Goal: Transaction & Acquisition: Book appointment/travel/reservation

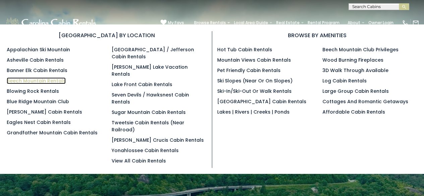
click at [23, 78] on link "Beech Mountain Rentals" at bounding box center [36, 81] width 59 height 7
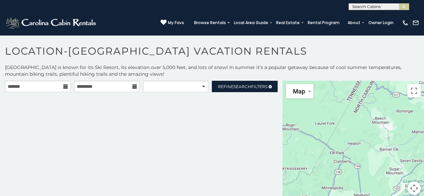
scroll to position [3, 0]
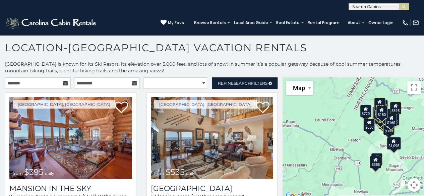
click at [361, 6] on input "text" at bounding box center [378, 8] width 59 height 7
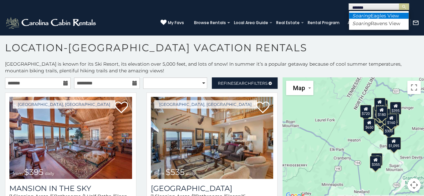
type input "*******"
click at [366, 15] on em "Soaring" at bounding box center [362, 16] width 18 height 6
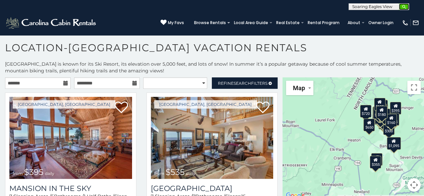
click at [404, 7] on img "submit" at bounding box center [404, 6] width 5 height 5
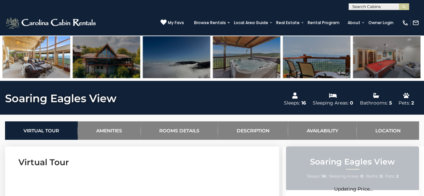
scroll to position [166, 0]
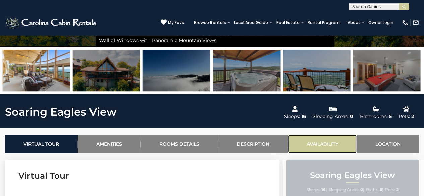
click at [326, 141] on link "Availability" at bounding box center [322, 144] width 69 height 18
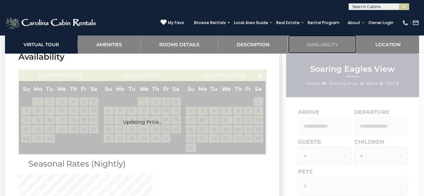
scroll to position [1359, 0]
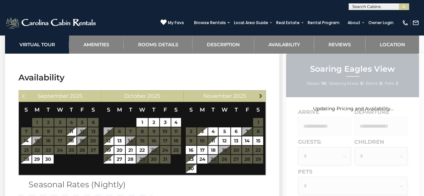
click at [261, 93] on span "Next" at bounding box center [260, 95] width 5 height 5
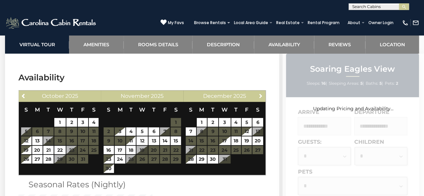
click at [261, 93] on span "Next" at bounding box center [260, 95] width 5 height 5
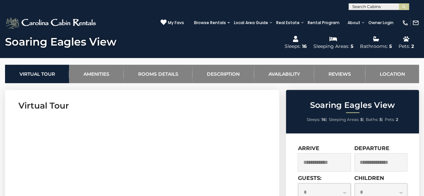
scroll to position [226, 0]
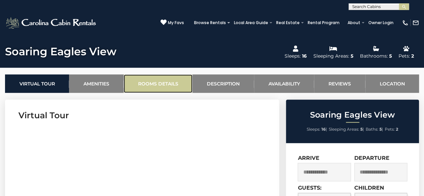
click at [171, 86] on link "Rooms Details" at bounding box center [158, 83] width 69 height 18
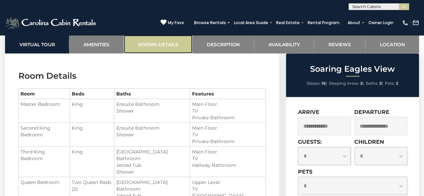
scroll to position [735, 0]
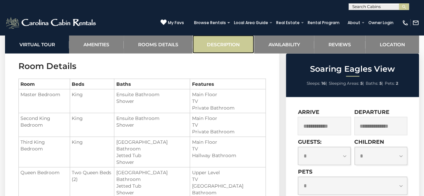
click at [220, 46] on link "Description" at bounding box center [223, 44] width 61 height 18
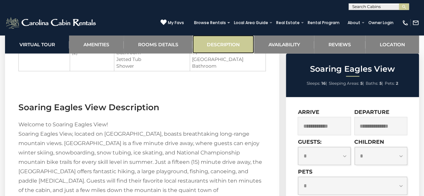
scroll to position [913, 0]
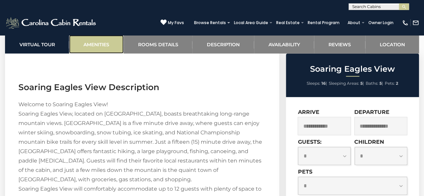
click at [93, 48] on link "Amenities" at bounding box center [96, 44] width 54 height 18
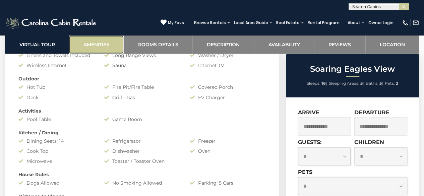
scroll to position [480, 0]
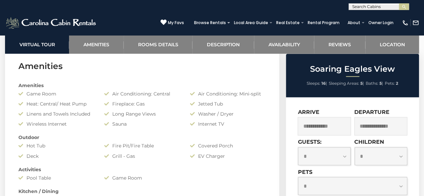
click at [156, 77] on section "Amenities Amenities Game Room Air Conditioning: Central Air Conditioning: Mini-…" at bounding box center [142, 177] width 274 height 255
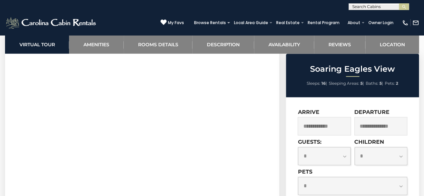
scroll to position [279, 0]
click at [273, 124] on section "Virtual Tour" at bounding box center [142, 149] width 274 height 205
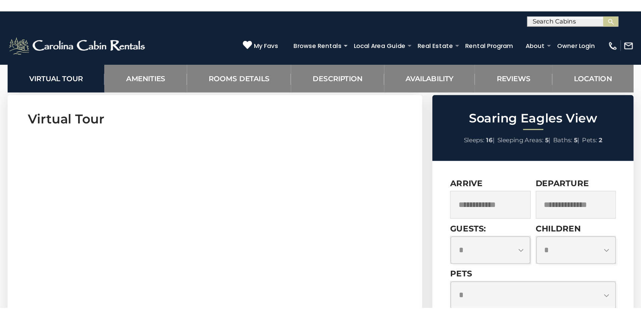
scroll to position [0, 0]
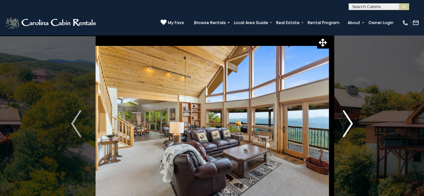
click at [348, 131] on img "Next" at bounding box center [348, 123] width 10 height 27
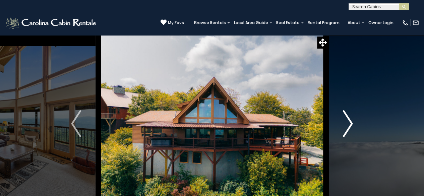
click at [348, 131] on img "Next" at bounding box center [348, 123] width 10 height 27
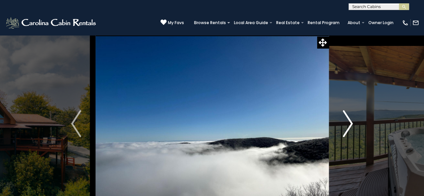
click at [348, 131] on img "Next" at bounding box center [348, 123] width 10 height 27
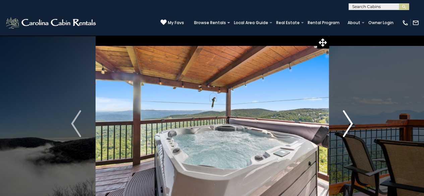
click at [348, 131] on img "Next" at bounding box center [348, 123] width 10 height 27
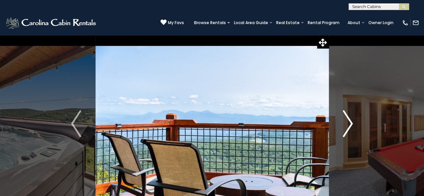
click at [348, 131] on img "Next" at bounding box center [348, 123] width 10 height 27
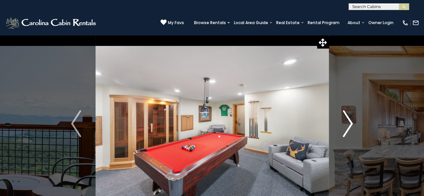
click at [348, 131] on img "Next" at bounding box center [348, 123] width 10 height 27
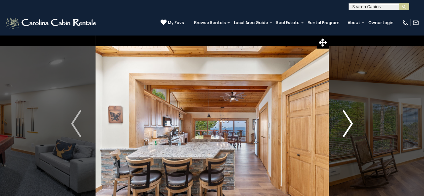
click at [348, 131] on img "Next" at bounding box center [348, 123] width 10 height 27
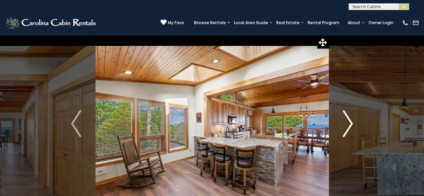
click at [348, 131] on img "Next" at bounding box center [348, 123] width 10 height 27
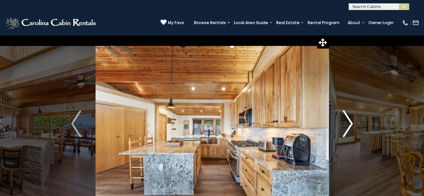
click at [348, 131] on img "Next" at bounding box center [348, 123] width 10 height 27
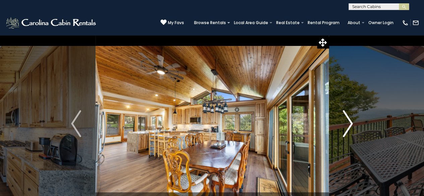
click at [348, 131] on img "Next" at bounding box center [348, 123] width 10 height 27
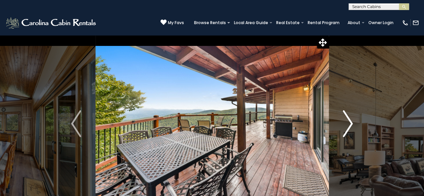
click at [348, 131] on img "Next" at bounding box center [348, 123] width 10 height 27
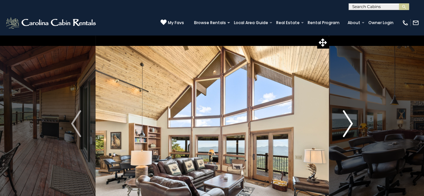
click at [348, 131] on img "Next" at bounding box center [348, 123] width 10 height 27
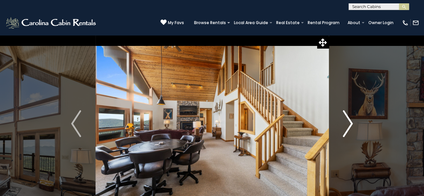
click at [348, 131] on img "Next" at bounding box center [348, 123] width 10 height 27
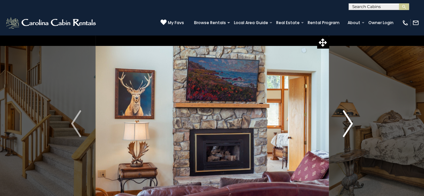
click at [348, 131] on img "Next" at bounding box center [348, 123] width 10 height 27
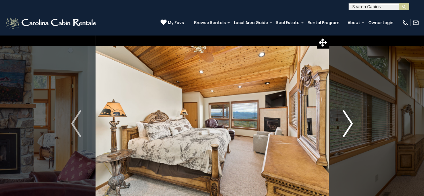
click at [348, 131] on img "Next" at bounding box center [348, 123] width 10 height 27
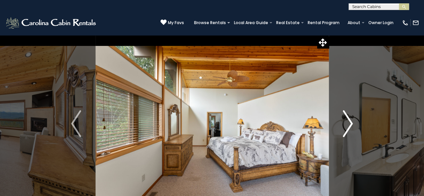
click at [348, 131] on img "Next" at bounding box center [348, 123] width 10 height 27
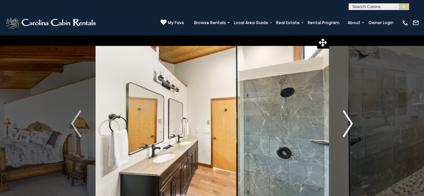
click at [348, 131] on img "Next" at bounding box center [348, 123] width 10 height 27
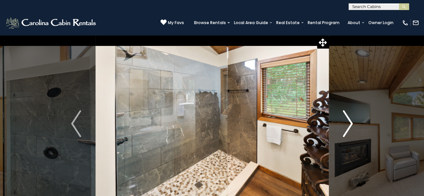
click at [348, 131] on img "Next" at bounding box center [348, 123] width 10 height 27
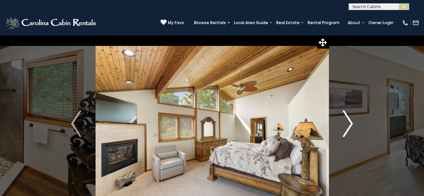
click at [348, 131] on img "Next" at bounding box center [348, 123] width 10 height 27
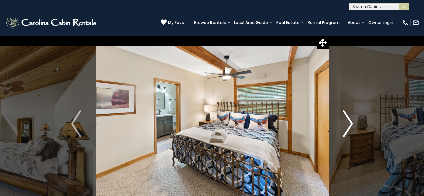
click at [348, 131] on img "Next" at bounding box center [348, 123] width 10 height 27
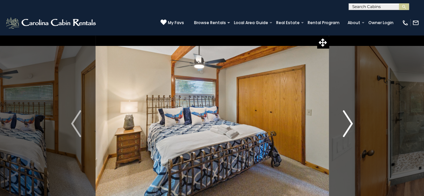
click at [348, 131] on img "Next" at bounding box center [348, 123] width 10 height 27
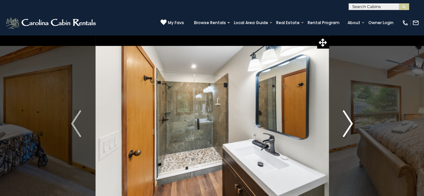
click at [348, 131] on img "Next" at bounding box center [348, 123] width 10 height 27
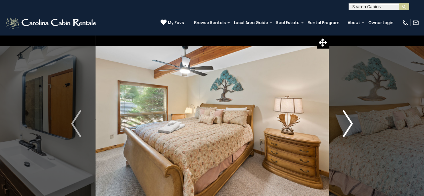
click at [348, 131] on img "Next" at bounding box center [348, 123] width 10 height 27
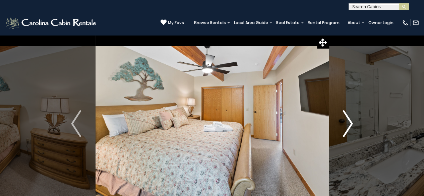
click at [348, 131] on img "Next" at bounding box center [348, 123] width 10 height 27
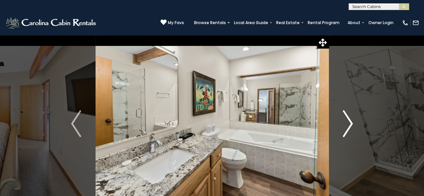
click at [348, 131] on img "Next" at bounding box center [348, 123] width 10 height 27
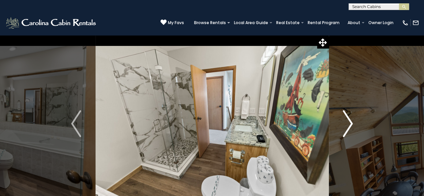
click at [348, 131] on img "Next" at bounding box center [348, 123] width 10 height 27
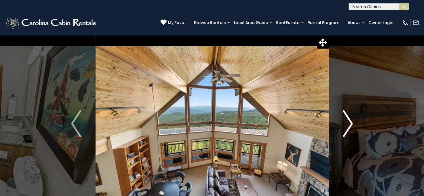
click at [348, 131] on img "Next" at bounding box center [348, 123] width 10 height 27
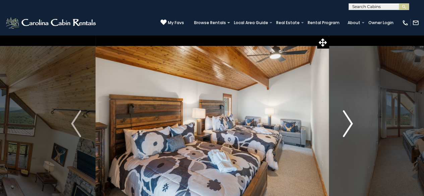
click at [349, 119] on img "Next" at bounding box center [348, 123] width 10 height 27
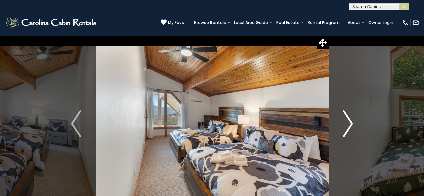
click at [349, 119] on img "Next" at bounding box center [348, 123] width 10 height 27
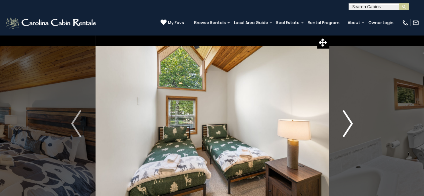
click at [349, 119] on img "Next" at bounding box center [348, 123] width 10 height 27
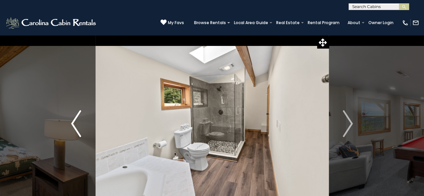
click at [79, 120] on img "Previous" at bounding box center [76, 123] width 10 height 27
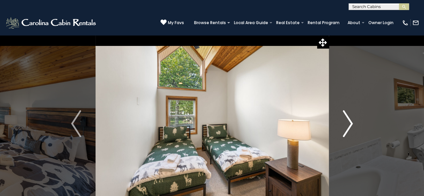
click at [350, 131] on img "Next" at bounding box center [348, 123] width 10 height 27
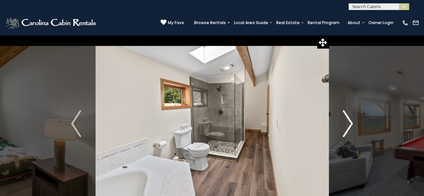
click at [350, 131] on img "Next" at bounding box center [348, 123] width 10 height 27
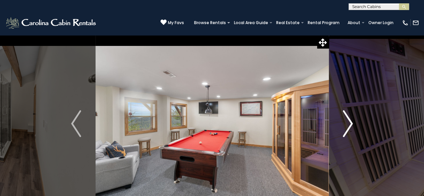
click at [350, 131] on img "Next" at bounding box center [348, 123] width 10 height 27
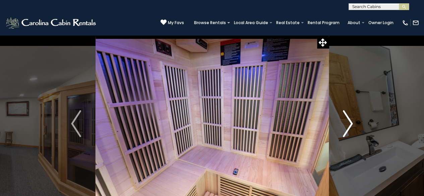
click at [350, 131] on img "Next" at bounding box center [348, 123] width 10 height 27
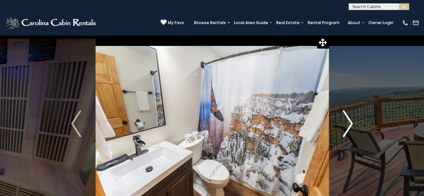
click at [350, 131] on img "Next" at bounding box center [348, 123] width 10 height 27
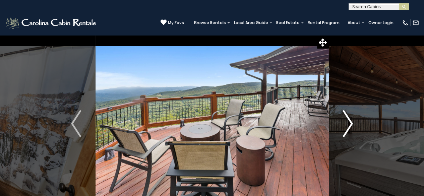
click at [350, 131] on img "Next" at bounding box center [348, 123] width 10 height 27
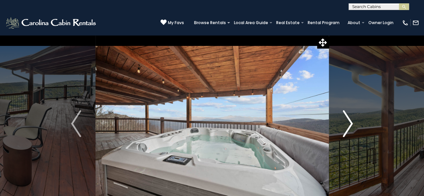
click at [350, 131] on img "Next" at bounding box center [348, 123] width 10 height 27
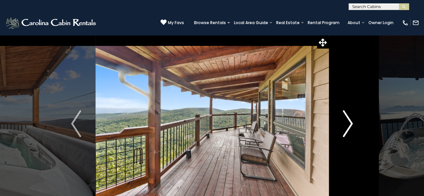
click at [347, 120] on img "Next" at bounding box center [348, 123] width 10 height 27
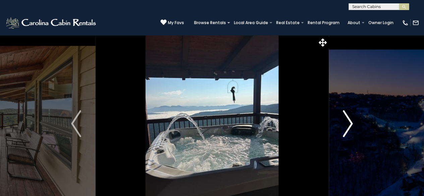
click at [347, 120] on img "Next" at bounding box center [348, 123] width 10 height 27
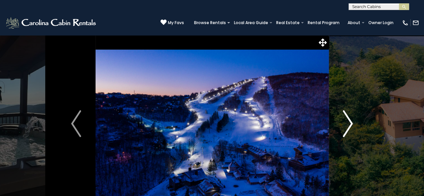
click at [347, 120] on img "Next" at bounding box center [348, 123] width 10 height 27
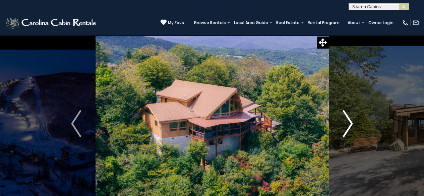
click at [347, 120] on img "Next" at bounding box center [348, 123] width 10 height 27
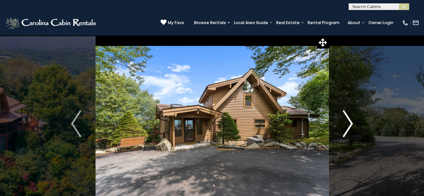
click at [347, 120] on img "Next" at bounding box center [348, 123] width 10 height 27
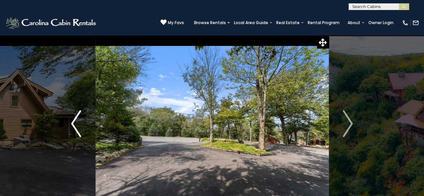
click at [79, 118] on img "Previous" at bounding box center [76, 123] width 10 height 27
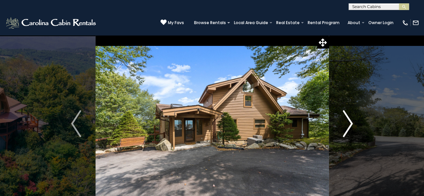
click at [350, 131] on img "Next" at bounding box center [348, 123] width 10 height 27
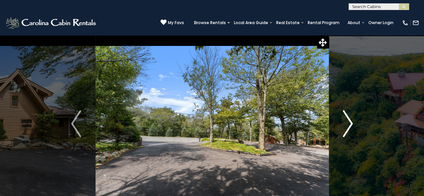
click at [350, 131] on img "Next" at bounding box center [348, 123] width 10 height 27
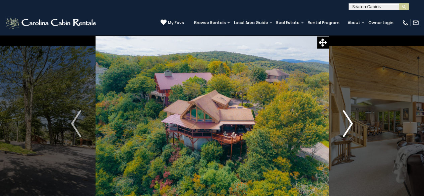
click at [350, 131] on img "Next" at bounding box center [348, 123] width 10 height 27
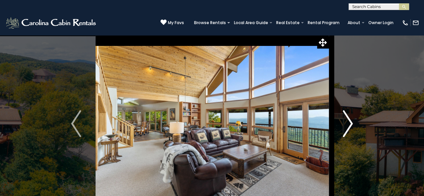
click at [350, 131] on img "Next" at bounding box center [348, 123] width 10 height 27
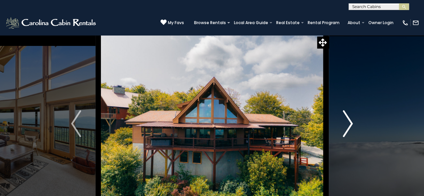
click at [350, 131] on img "Next" at bounding box center [348, 123] width 10 height 27
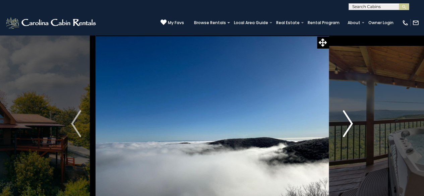
click at [350, 131] on img "Next" at bounding box center [348, 123] width 10 height 27
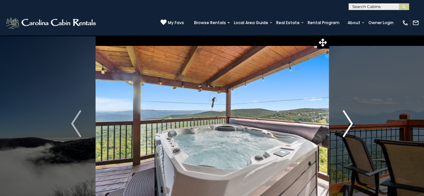
click at [350, 131] on img "Next" at bounding box center [348, 123] width 10 height 27
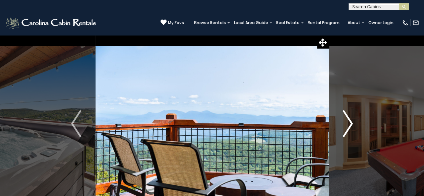
click at [350, 131] on img "Next" at bounding box center [348, 123] width 10 height 27
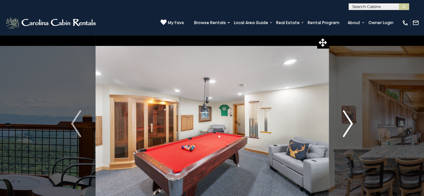
click at [350, 131] on img "Next" at bounding box center [348, 123] width 10 height 27
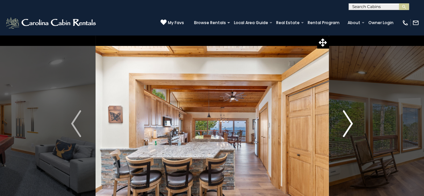
click at [350, 131] on img "Next" at bounding box center [348, 123] width 10 height 27
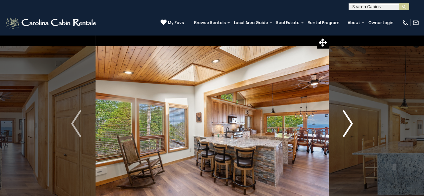
click at [350, 131] on img "Next" at bounding box center [348, 123] width 10 height 27
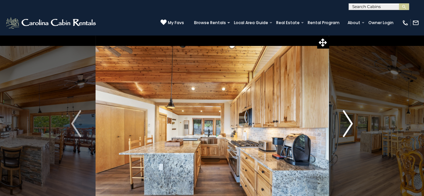
click at [350, 131] on img "Next" at bounding box center [348, 123] width 10 height 27
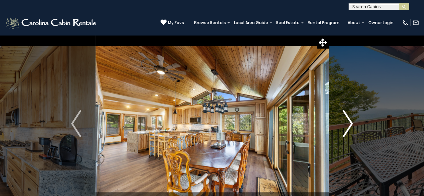
click at [350, 131] on img "Next" at bounding box center [348, 123] width 10 height 27
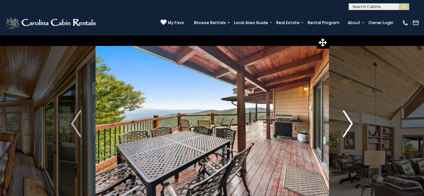
click at [350, 131] on img "Next" at bounding box center [348, 123] width 10 height 27
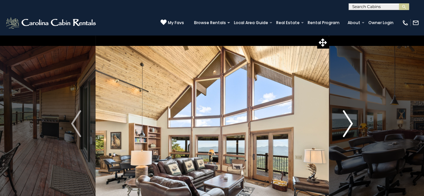
click at [350, 131] on img "Next" at bounding box center [348, 123] width 10 height 27
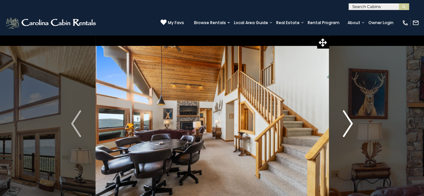
click at [350, 131] on img "Next" at bounding box center [348, 123] width 10 height 27
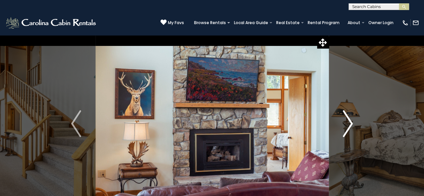
click at [346, 123] on img "Next" at bounding box center [348, 123] width 10 height 27
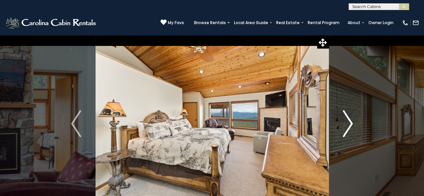
click at [346, 123] on img "Next" at bounding box center [348, 123] width 10 height 27
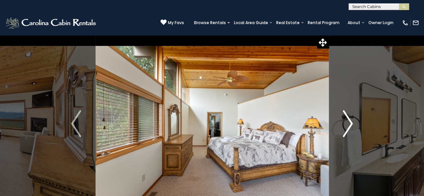
click at [346, 123] on img "Next" at bounding box center [348, 123] width 10 height 27
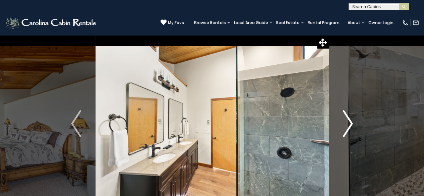
click at [346, 123] on img "Next" at bounding box center [348, 123] width 10 height 27
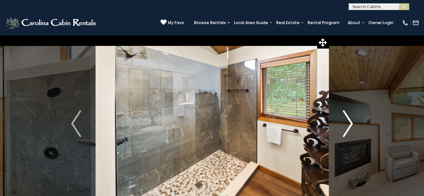
click at [346, 123] on img "Next" at bounding box center [348, 123] width 10 height 27
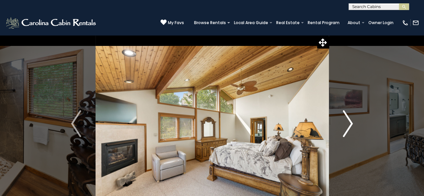
click at [346, 123] on img "Next" at bounding box center [348, 123] width 10 height 27
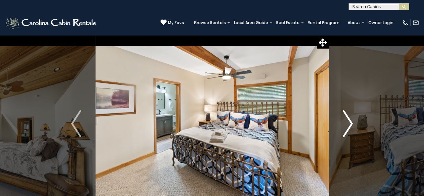
click at [346, 123] on img "Next" at bounding box center [348, 123] width 10 height 27
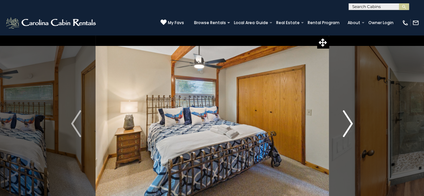
click at [346, 123] on img "Next" at bounding box center [348, 123] width 10 height 27
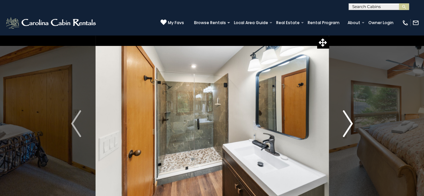
click at [346, 123] on img "Next" at bounding box center [348, 123] width 10 height 27
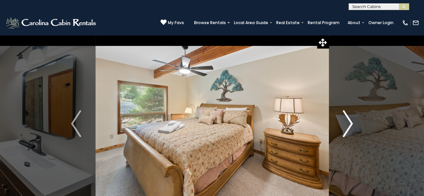
click at [346, 123] on img "Next" at bounding box center [348, 123] width 10 height 27
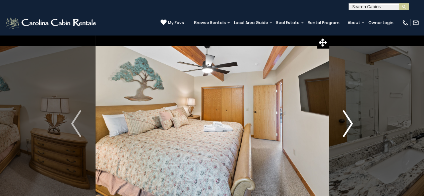
click at [346, 123] on img "Next" at bounding box center [348, 123] width 10 height 27
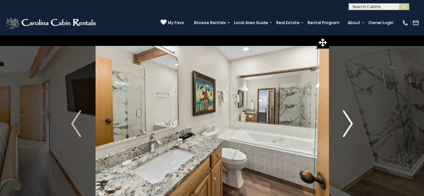
click at [346, 123] on img "Next" at bounding box center [348, 123] width 10 height 27
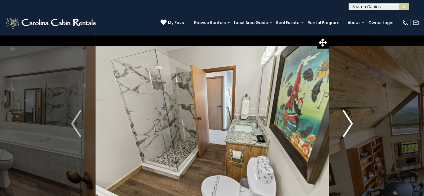
click at [346, 123] on img "Next" at bounding box center [348, 123] width 10 height 27
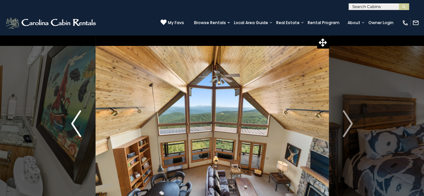
click at [75, 126] on img "Previous" at bounding box center [76, 123] width 10 height 27
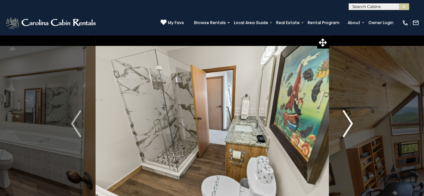
click at [345, 114] on img "Next" at bounding box center [348, 123] width 10 height 27
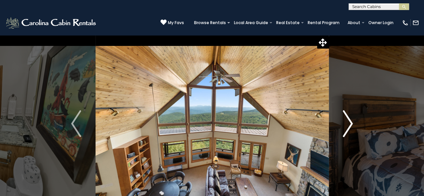
click at [345, 114] on img "Next" at bounding box center [348, 123] width 10 height 27
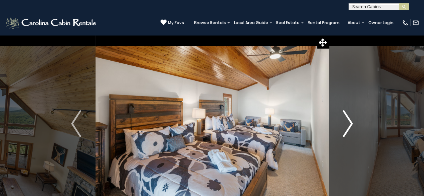
click at [345, 114] on img "Next" at bounding box center [348, 123] width 10 height 27
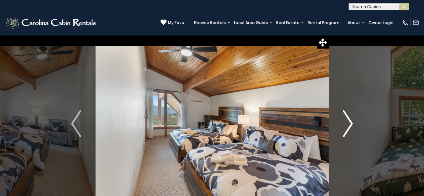
click at [345, 114] on img "Next" at bounding box center [348, 123] width 10 height 27
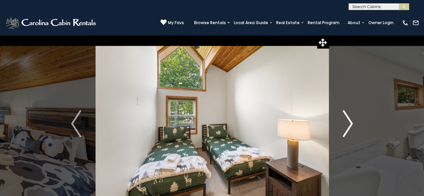
click at [345, 114] on img "Next" at bounding box center [348, 123] width 10 height 27
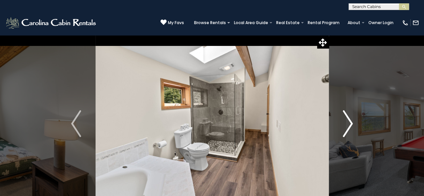
click at [345, 114] on img "Next" at bounding box center [348, 123] width 10 height 27
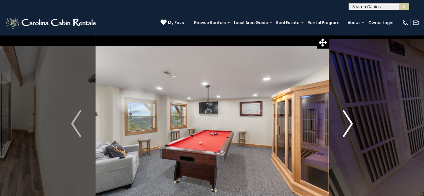
click at [345, 114] on img "Next" at bounding box center [348, 123] width 10 height 27
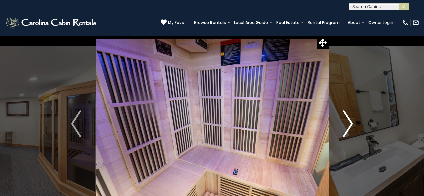
click at [345, 114] on img "Next" at bounding box center [348, 123] width 10 height 27
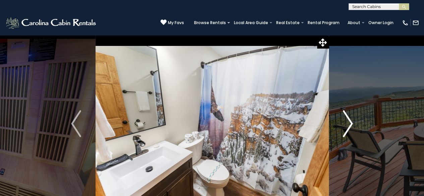
click at [345, 114] on img "Next" at bounding box center [348, 123] width 10 height 27
